Goal: Check status: Check status

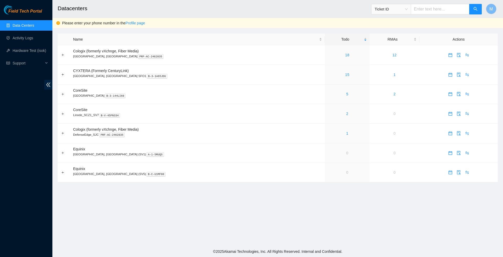
click at [30, 23] on link "Data Centers" at bounding box center [24, 25] width 22 height 4
click at [439, 11] on input "text" at bounding box center [440, 9] width 59 height 10
click at [407, 12] on div "Ticket ID" at bounding box center [391, 9] width 39 height 8
click at [397, 58] on div "Tracking Number" at bounding box center [390, 61] width 33 height 6
click at [429, 9] on input "text" at bounding box center [440, 9] width 59 height 10
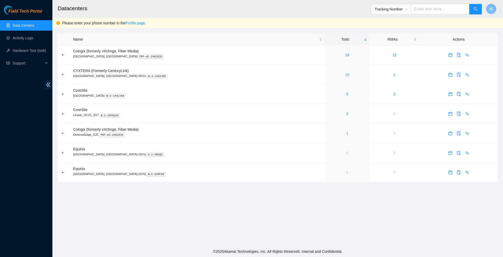
paste input "414739614352"
type input "414739614352"
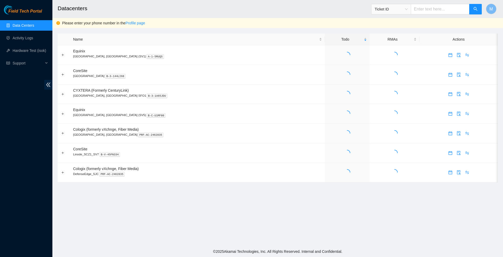
click at [408, 9] on div "Ticket ID" at bounding box center [391, 9] width 39 height 8
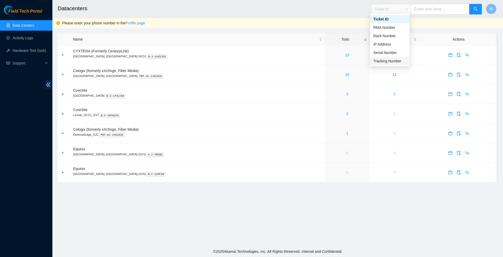
click at [394, 60] on div "Tracking Number" at bounding box center [390, 61] width 33 height 6
click at [426, 12] on input "text" at bounding box center [440, 9] width 59 height 10
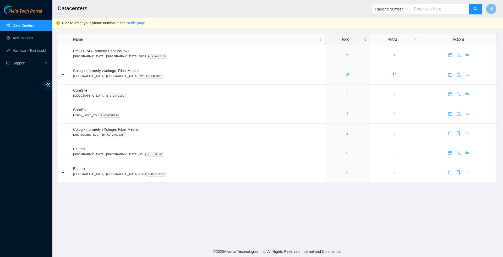
paste input "414739614352"
type input "414739614352"
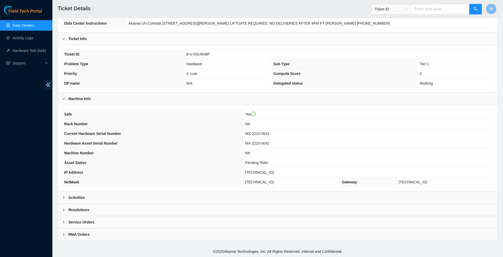
scroll to position [76, 0]
click at [65, 198] on icon "right" at bounding box center [63, 197] width 3 height 3
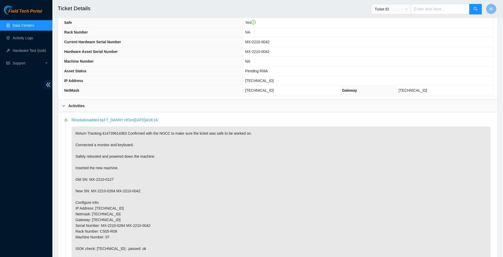
scroll to position [203, 0]
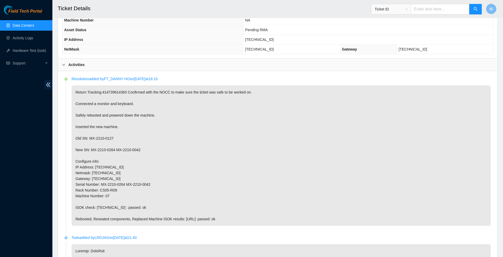
click at [416, 8] on input "text" at bounding box center [440, 9] width 59 height 10
click at [372, 2] on span "Ticket ID" at bounding box center [427, 8] width 111 height 14
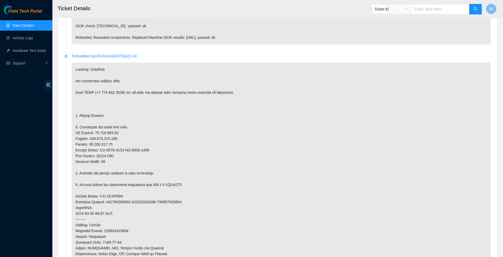
scroll to position [380, 0]
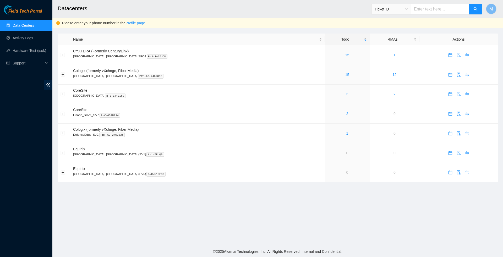
click at [421, 6] on input "text" at bounding box center [440, 9] width 59 height 10
paste input "414739614477"
click at [404, 9] on span "Ticket ID" at bounding box center [391, 9] width 33 height 8
type input "414739614477"
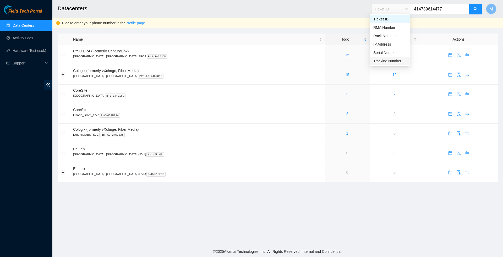
click at [396, 59] on div "Tracking Number" at bounding box center [390, 61] width 33 height 6
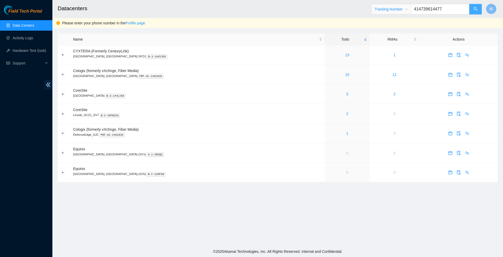
click at [475, 7] on icon "search" at bounding box center [476, 9] width 4 height 4
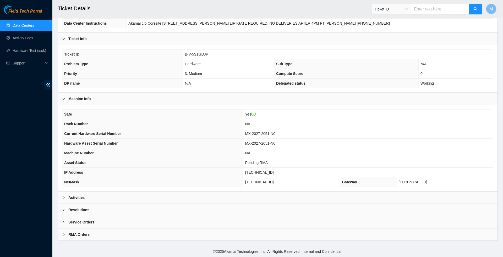
scroll to position [77, 0]
click at [65, 196] on icon "right" at bounding box center [63, 197] width 3 height 3
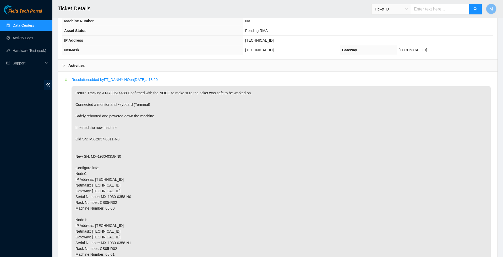
scroll to position [210, 0]
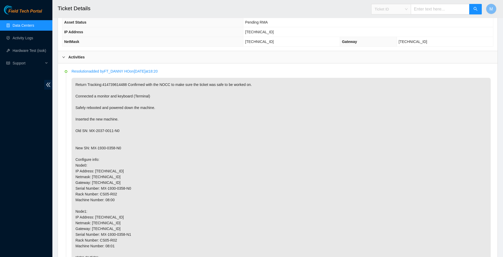
click at [407, 10] on div "Ticket ID" at bounding box center [391, 9] width 39 height 8
click at [393, 59] on div "Tracking Number" at bounding box center [390, 61] width 33 height 6
click at [423, 8] on input "text" at bounding box center [440, 9] width 59 height 10
paste input "414739614352"
type input "414739614352"
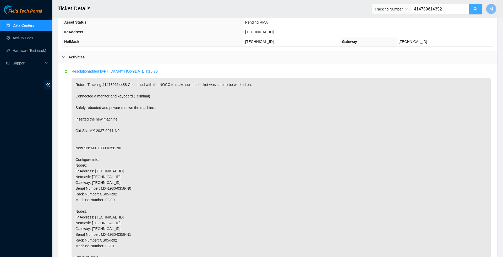
click at [476, 8] on icon "search" at bounding box center [476, 9] width 4 height 4
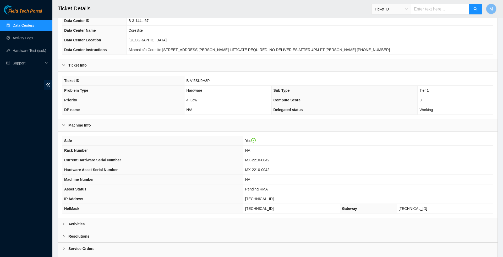
scroll to position [49, 0]
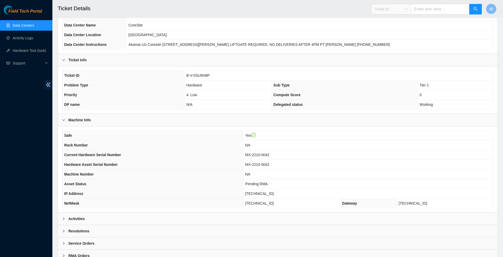
click at [404, 8] on span "Ticket ID" at bounding box center [391, 9] width 33 height 8
click at [396, 62] on div "Tracking Number" at bounding box center [390, 61] width 33 height 6
click at [432, 10] on input "text" at bounding box center [440, 9] width 59 height 10
paste input "414739614477"
type input "414739614477"
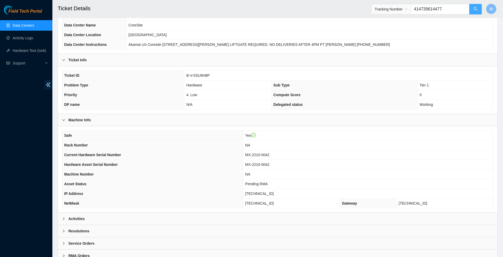
click at [477, 11] on span "search" at bounding box center [476, 9] width 4 height 5
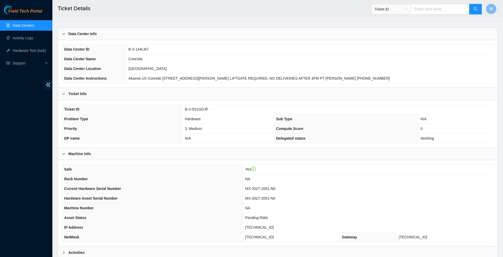
scroll to position [17, 0]
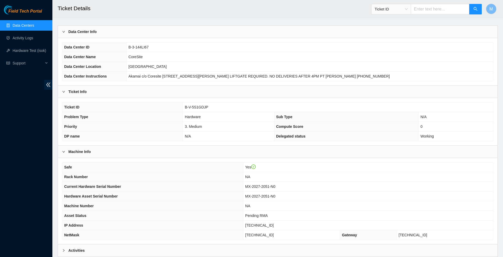
click at [425, 9] on input "text" at bounding box center [440, 9] width 59 height 10
paste input "414739614477"
click at [405, 8] on span "Ticket ID" at bounding box center [391, 9] width 33 height 8
type input "414739614477"
click at [393, 61] on div "Tracking Number" at bounding box center [390, 61] width 33 height 6
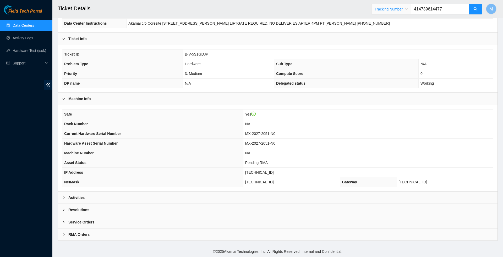
scroll to position [77, 0]
click at [63, 197] on icon "right" at bounding box center [64, 197] width 2 height 3
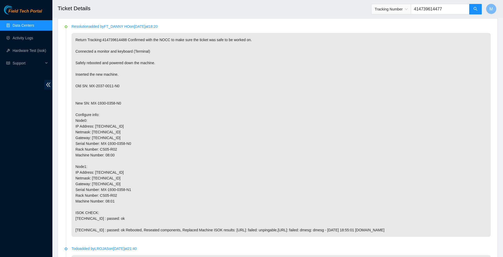
scroll to position [254, 0]
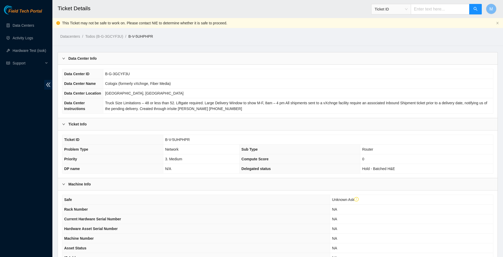
scroll to position [345, 0]
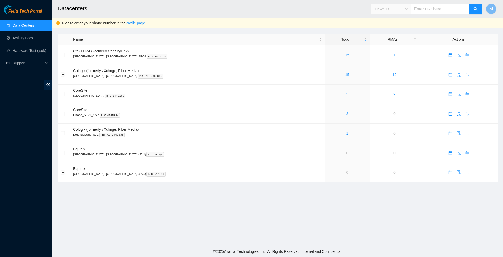
click at [406, 9] on span "Ticket ID" at bounding box center [391, 9] width 33 height 8
click at [395, 60] on div "Tracking Number" at bounding box center [390, 61] width 33 height 6
click at [424, 9] on input "text" at bounding box center [440, 9] width 59 height 10
paste input "739263646177"
type input "739263646177"
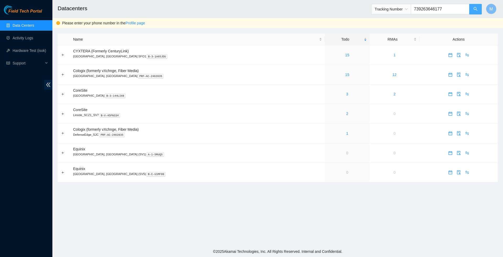
click at [475, 8] on icon "search" at bounding box center [476, 9] width 4 height 4
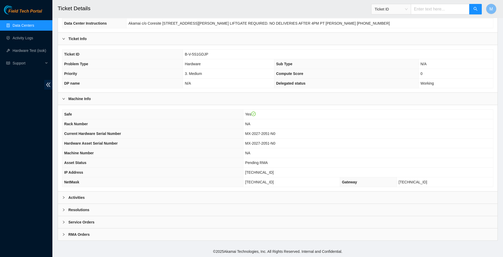
scroll to position [77, 0]
click at [65, 196] on icon "right" at bounding box center [63, 197] width 3 height 3
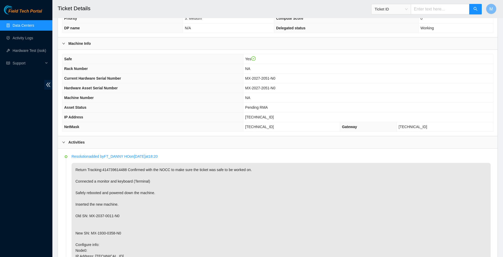
scroll to position [0, 0]
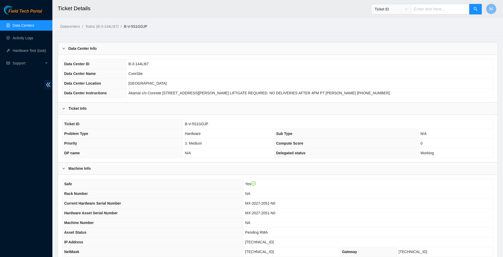
click at [417, 10] on input "text" at bounding box center [440, 9] width 59 height 10
click at [405, 7] on span "Ticket ID" at bounding box center [391, 9] width 33 height 8
click at [396, 60] on div "Tracking Number" at bounding box center [390, 61] width 33 height 6
click at [430, 12] on input "text" at bounding box center [440, 9] width 59 height 10
paste input "739263646199"
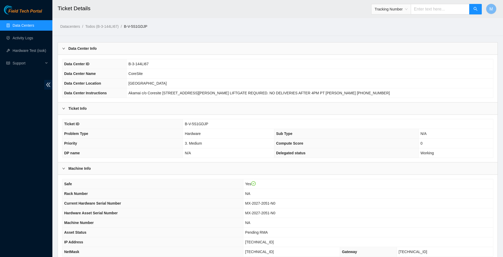
type input "739263646199"
click at [475, 8] on icon "search" at bounding box center [476, 9] width 4 height 4
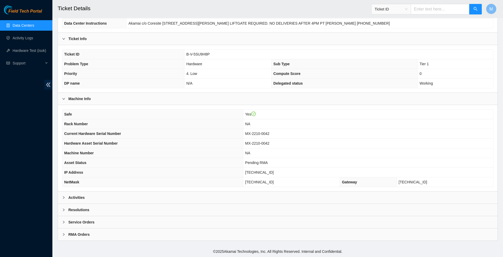
click at [63, 197] on icon "right" at bounding box center [63, 197] width 3 height 3
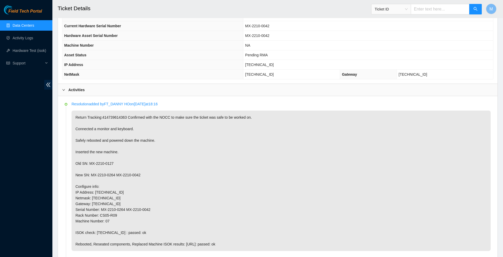
scroll to position [184, 0]
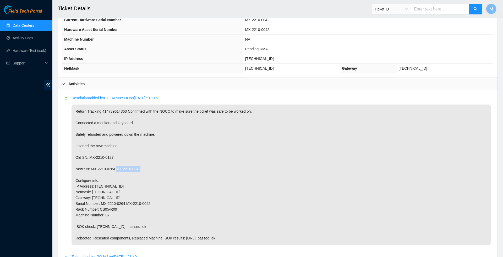
drag, startPoint x: 148, startPoint y: 178, endPoint x: 122, endPoint y: 176, distance: 26.8
click at [122, 176] on p "Return Tracking:414739614363 Confirmed with the NOCC to make sure the ticket wa…" at bounding box center [282, 175] width 420 height 141
click at [28, 207] on div "Field Tech Portal Data Centers Activity Logs Hardware Test (isok) Support" at bounding box center [26, 131] width 52 height 252
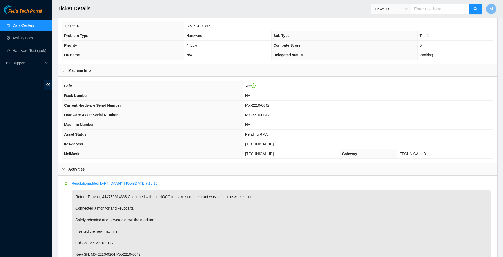
scroll to position [0, 0]
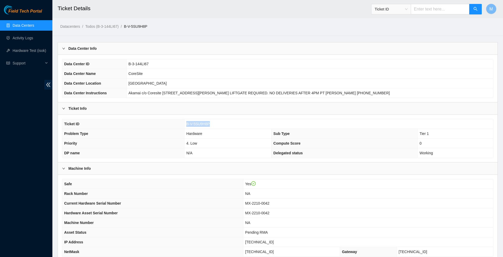
drag, startPoint x: 212, startPoint y: 127, endPoint x: 185, endPoint y: 125, distance: 27.1
click at [185, 125] on td "B-V-5SU9H8P" at bounding box center [339, 124] width 309 height 10
copy span "B-V-5SU9H8P"
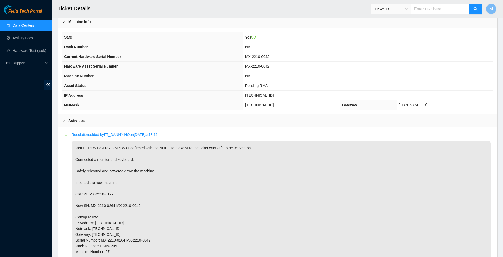
scroll to position [190, 0]
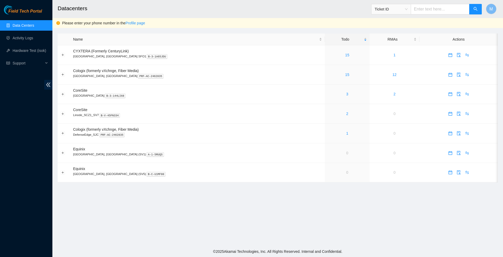
click at [405, 6] on span "Ticket ID" at bounding box center [391, 9] width 33 height 8
click at [395, 60] on div "Tracking Number" at bounding box center [390, 61] width 33 height 6
click at [433, 14] on input "text" at bounding box center [440, 9] width 59 height 10
paste input "739263646199"
type input "739263646199"
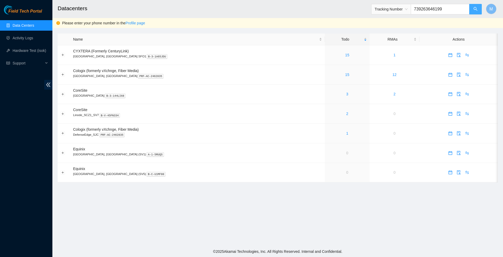
click at [473, 9] on button "button" at bounding box center [476, 9] width 13 height 10
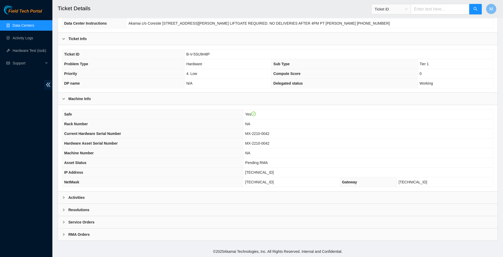
scroll to position [77, 0]
click at [63, 197] on icon "right" at bounding box center [63, 197] width 3 height 3
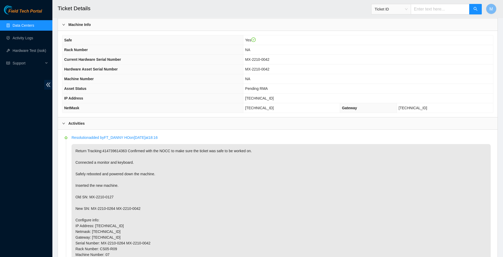
scroll to position [146, 0]
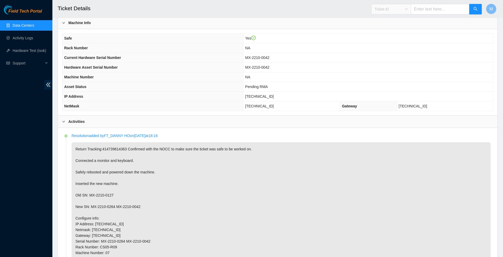
click at [404, 9] on span "Ticket ID" at bounding box center [391, 9] width 33 height 8
click at [399, 59] on div "Tracking Number" at bounding box center [390, 61] width 33 height 6
click at [437, 11] on input "text" at bounding box center [440, 9] width 59 height 10
paste input "739263646177"
type input "739263646177"
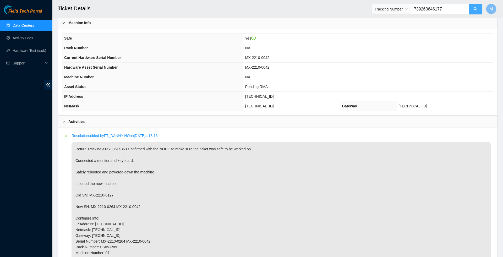
click at [476, 10] on icon "search" at bounding box center [476, 9] width 4 height 4
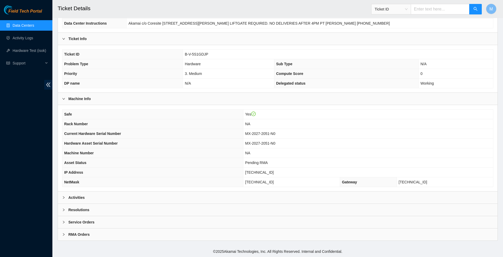
scroll to position [77, 0]
click at [62, 198] on span "right" at bounding box center [63, 197] width 3 height 3
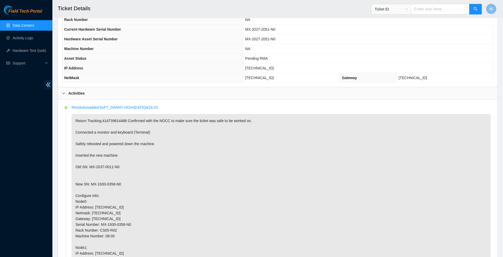
scroll to position [239, 0]
